Goal: Transaction & Acquisition: Purchase product/service

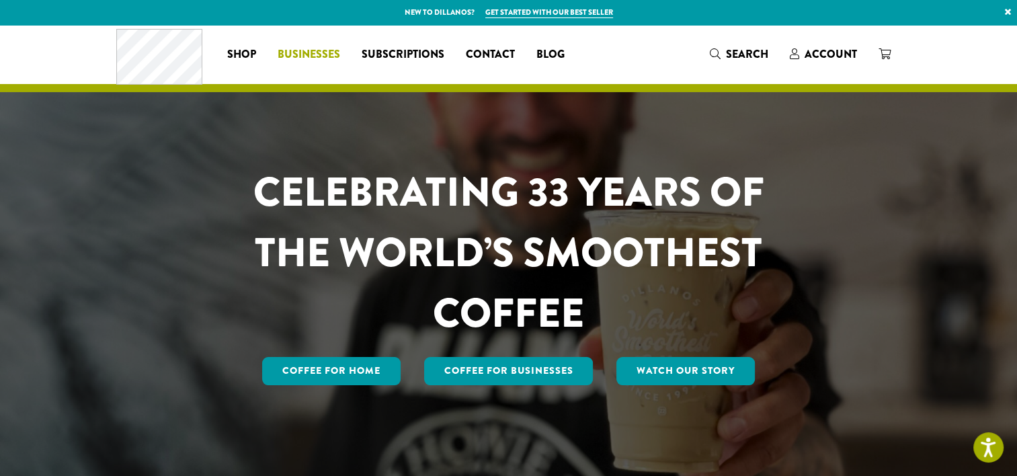
click at [314, 52] on span "Businesses" at bounding box center [309, 54] width 62 height 17
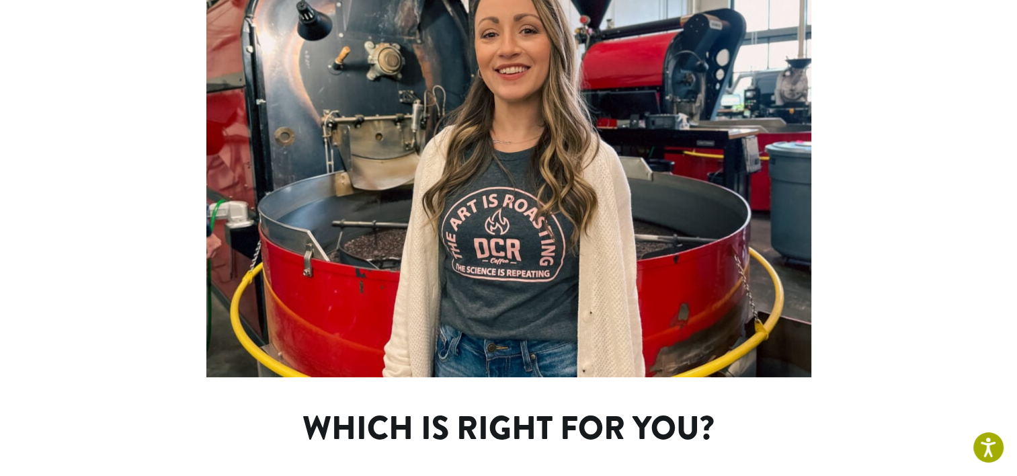
scroll to position [874, 0]
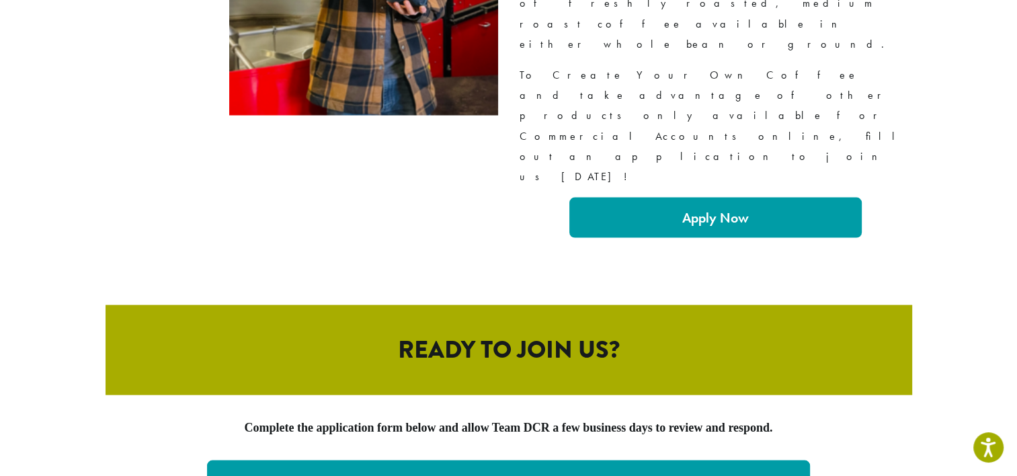
scroll to position [2419, 0]
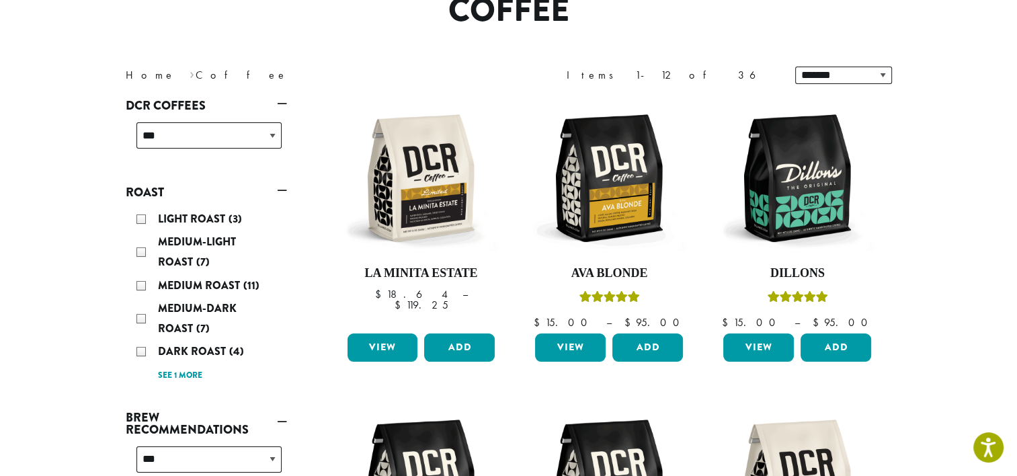
scroll to position [134, 0]
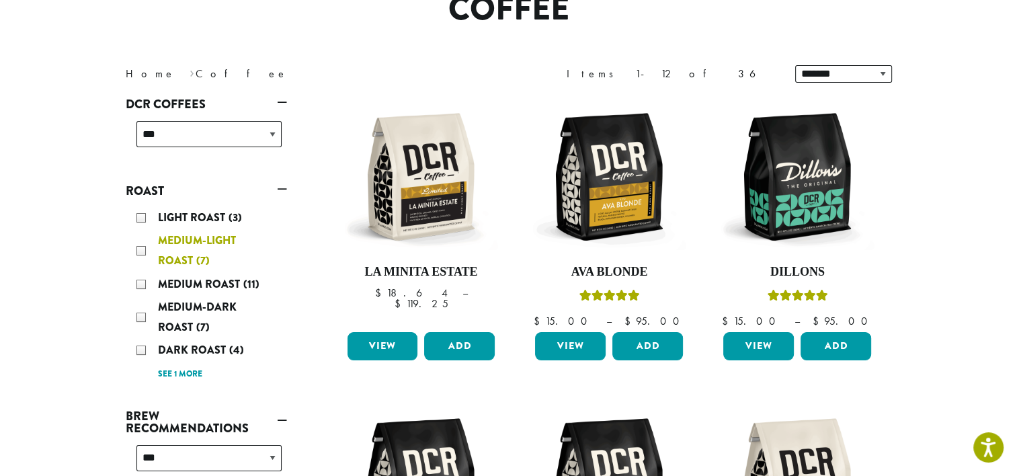
click at [138, 248] on div "Medium-Light Roast (7)" at bounding box center [208, 250] width 145 height 40
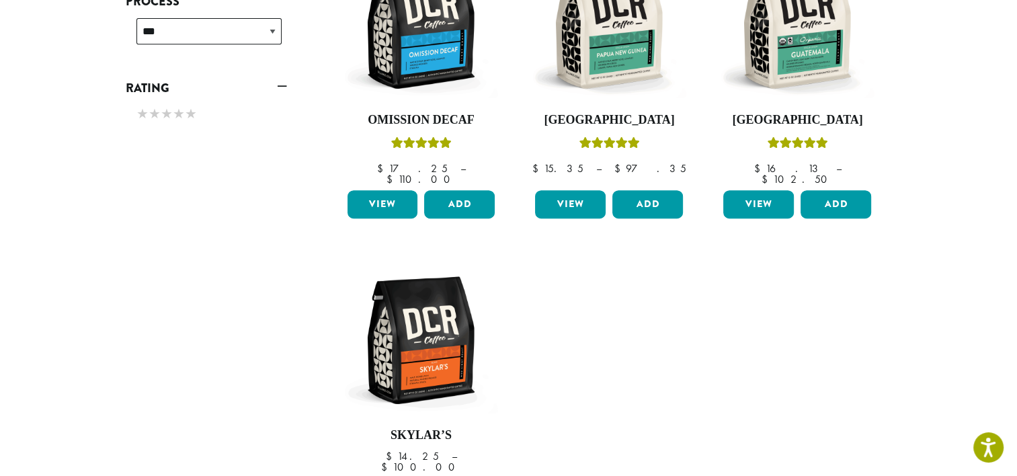
scroll to position [620, 0]
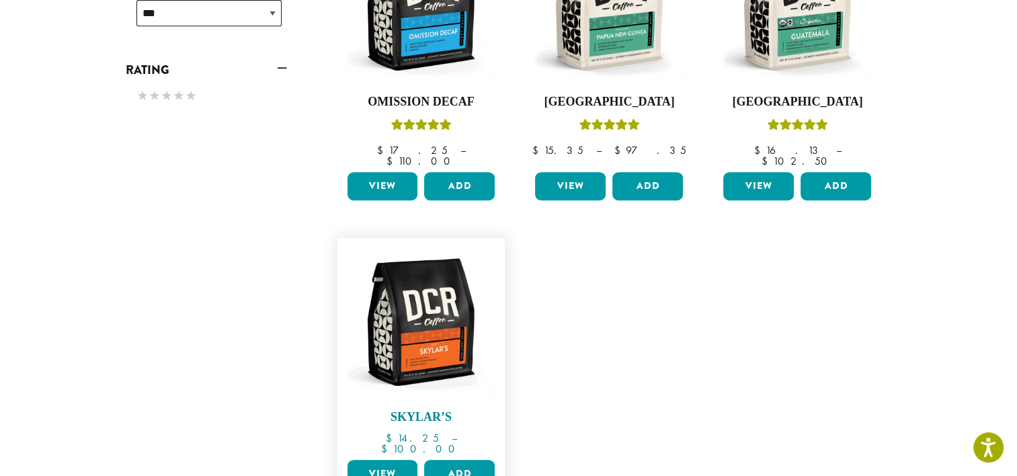
click at [415, 309] on img at bounding box center [420, 322] width 155 height 155
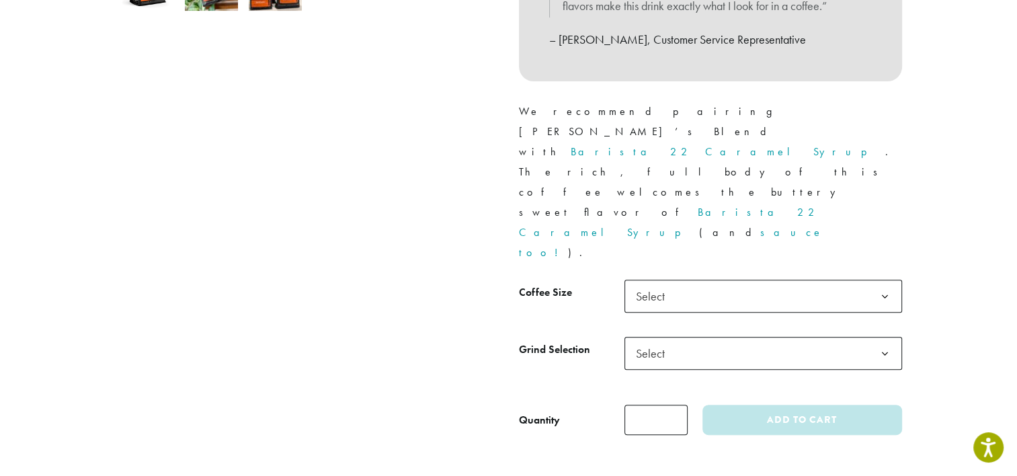
scroll to position [538, 0]
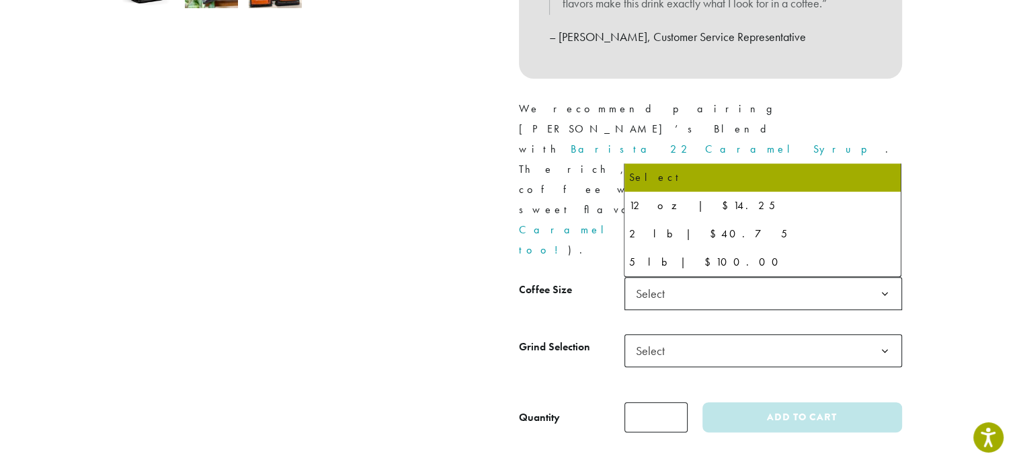
click at [890, 278] on b at bounding box center [884, 294] width 33 height 33
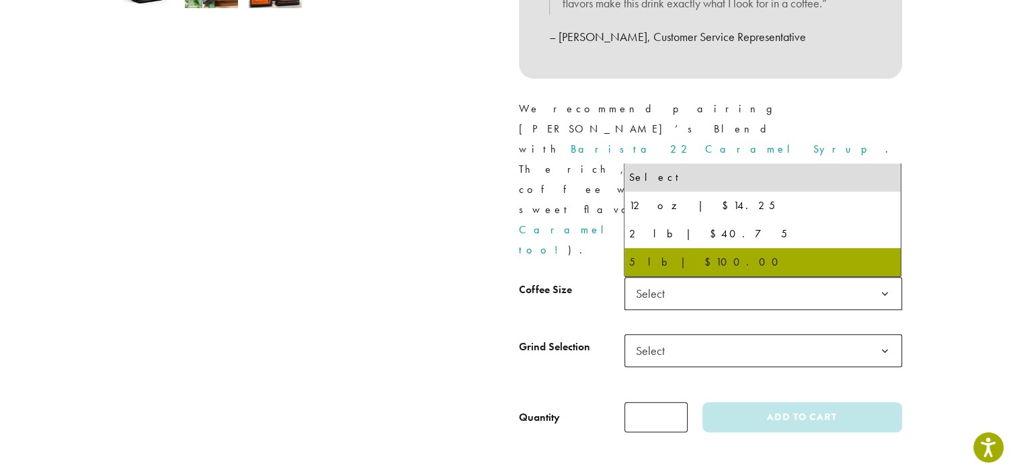
select select "**********"
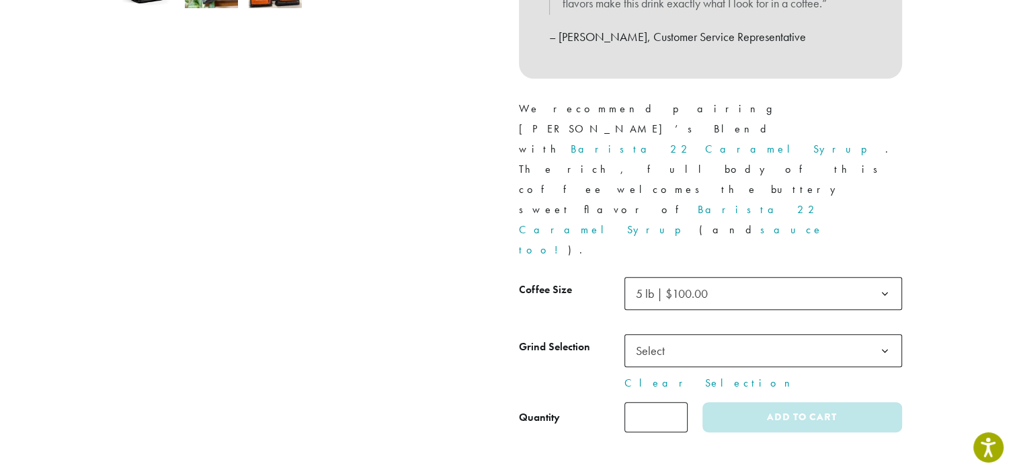
click at [868, 335] on b at bounding box center [884, 351] width 33 height 33
click at [936, 243] on section "Home › Coffee › Blends › Skylar’s Medium-Light Roast Skylar’s $ 14.25 – $ 100.0…" at bounding box center [508, 300] width 1017 height 1626
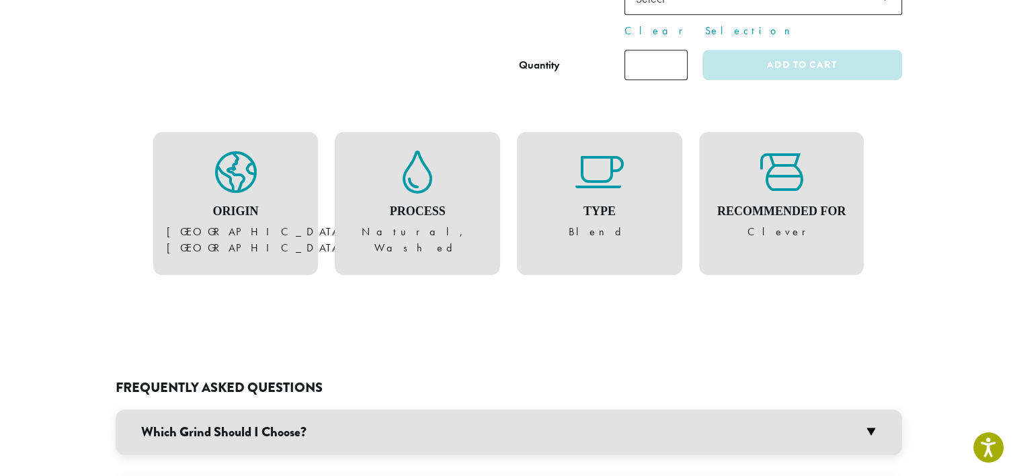
scroll to position [1008, 0]
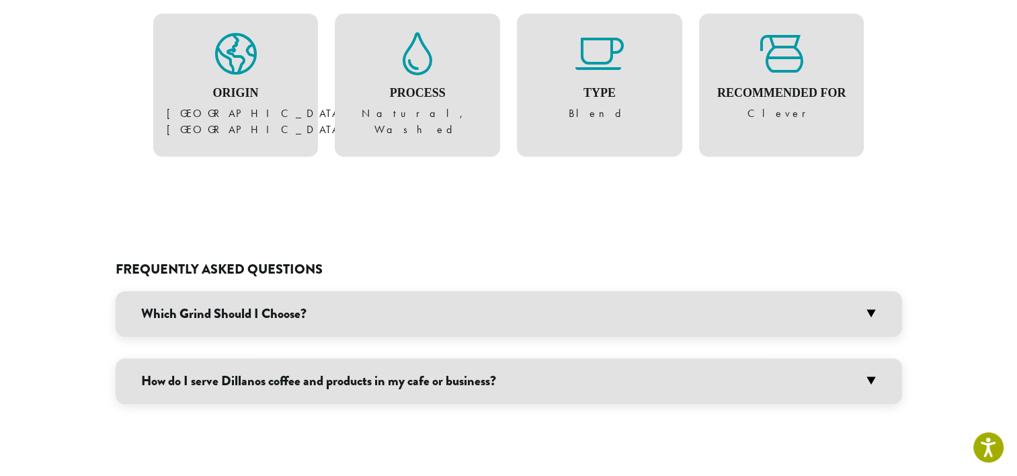
click at [670, 291] on h3 "Which Grind Should I Choose?" at bounding box center [509, 314] width 786 height 46
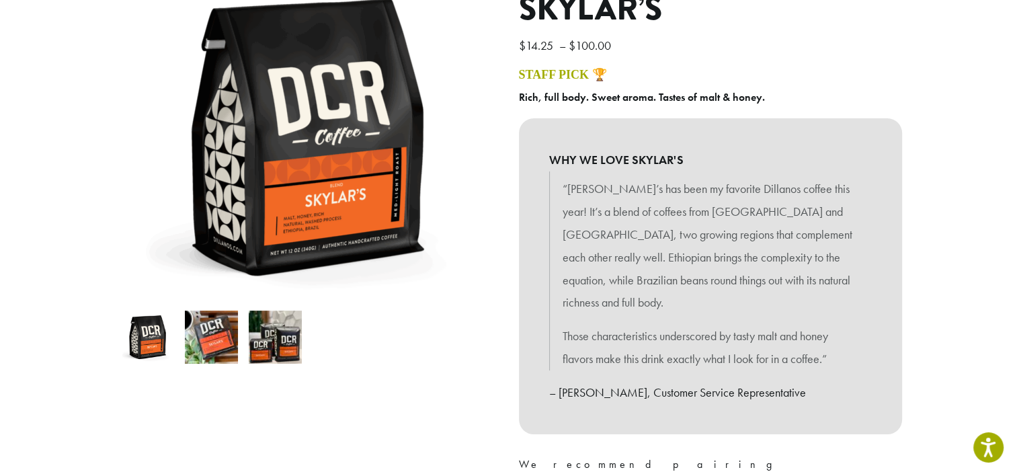
scroll to position [134, 0]
